Goal: Check status: Check status

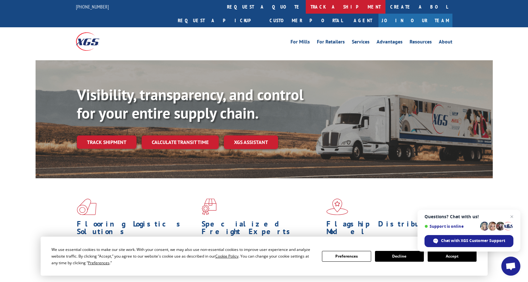
click at [306, 7] on link "track a shipment" at bounding box center [346, 7] width 80 height 14
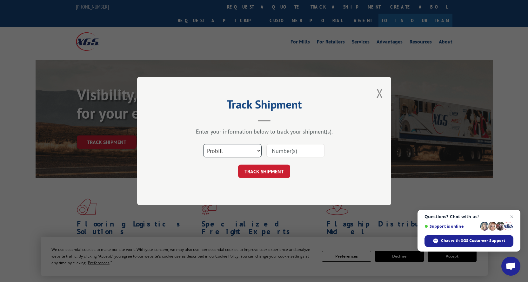
click at [222, 149] on select "Select category... Probill BOL PO" at bounding box center [232, 150] width 58 height 13
select select "bol"
click at [203, 144] on select "Select category... Probill BOL PO" at bounding box center [232, 150] width 58 height 13
click at [280, 149] on input at bounding box center [295, 150] width 58 height 13
type input "50864284"
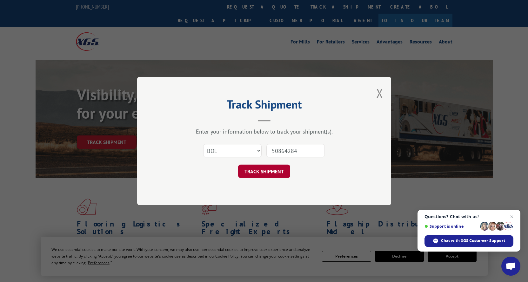
click at [268, 172] on button "TRACK SHIPMENT" at bounding box center [264, 171] width 52 height 13
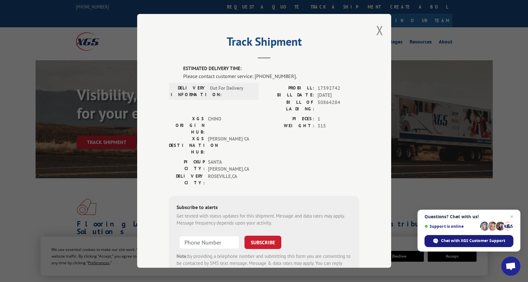
click at [468, 242] on span "Chat with XGS Customer Support" at bounding box center [473, 241] width 64 height 6
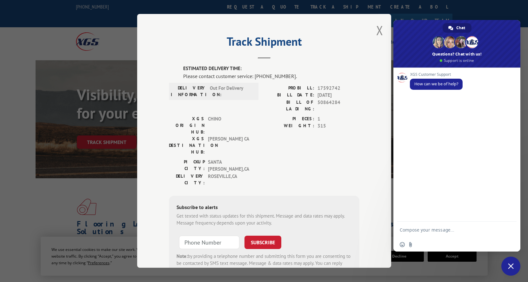
click at [419, 232] on textarea "Compose your message..." at bounding box center [451, 230] width 102 height 16
click at [436, 218] on textarea "Hello, Our warehuse is closed on Fridays. this trcking indicated 'Out for Deliv…" at bounding box center [451, 223] width 102 height 27
click at [402, 223] on textarea "Hello, Our warehouse is closed on Fridays. this trcking indicated 'Out for Deli…" at bounding box center [451, 223] width 102 height 27
click at [481, 223] on textarea "Hello, Our warehouse is closed on Fridays. this tracking indicated 'Out for Del…" at bounding box center [451, 223] width 102 height 27
type textarea "Hello, Our warehouse is closed on Fridays. this tracking indicated 'Out for Del…"
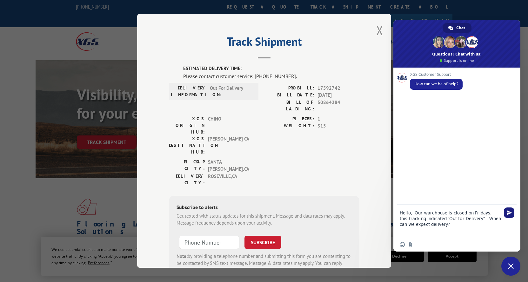
click at [508, 215] on span "Send" at bounding box center [509, 212] width 5 height 5
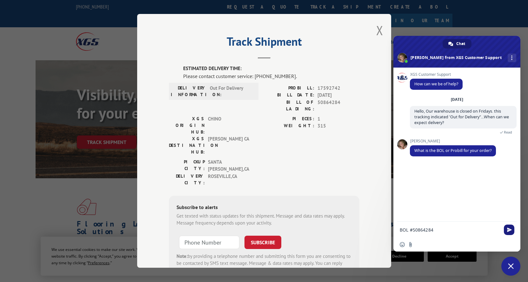
type textarea "BOL #50864284"
click at [507, 227] on span "Send" at bounding box center [509, 230] width 10 height 10
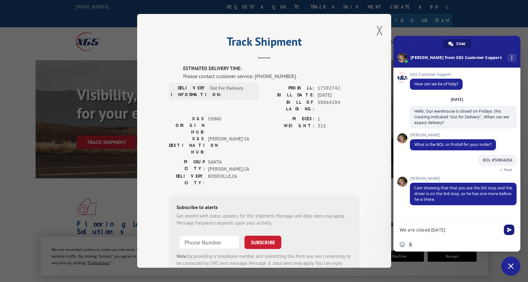
type textarea "We are closed [DATE]"
click at [508, 231] on span "Send" at bounding box center [509, 230] width 5 height 5
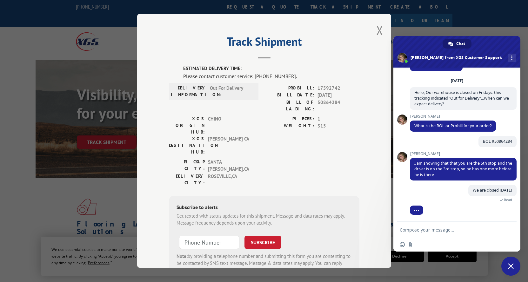
scroll to position [34, 0]
